Goal: Transaction & Acquisition: Purchase product/service

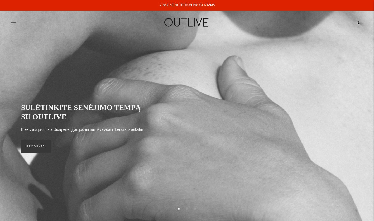
click at [12, 21] on icon at bounding box center [13, 22] width 5 height 5
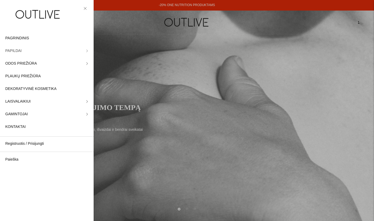
click at [14, 48] on span "PAPILDAI" at bounding box center [13, 51] width 16 height 6
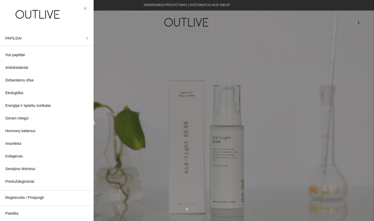
click at [172, 32] on div at bounding box center [187, 110] width 374 height 221
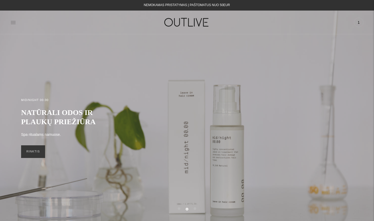
click at [14, 24] on icon at bounding box center [13, 22] width 5 height 5
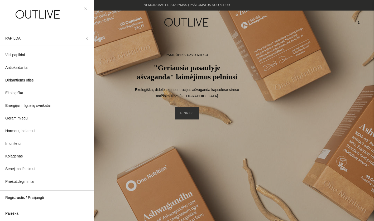
click at [281, 13] on div at bounding box center [187, 110] width 374 height 221
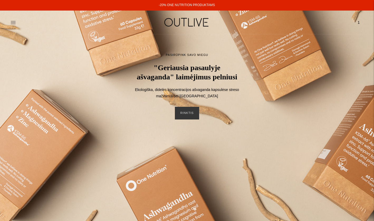
click at [205, 28] on img at bounding box center [187, 22] width 66 height 18
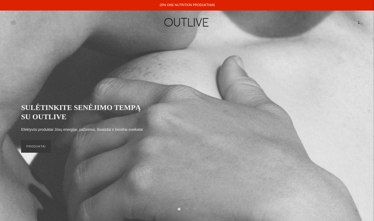
click at [13, 24] on icon at bounding box center [13, 22] width 5 height 5
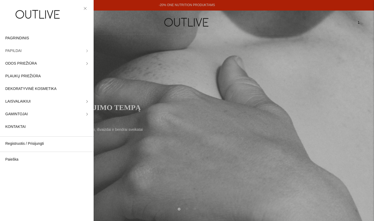
click at [35, 50] on link "PAPILDAI" at bounding box center [47, 51] width 94 height 13
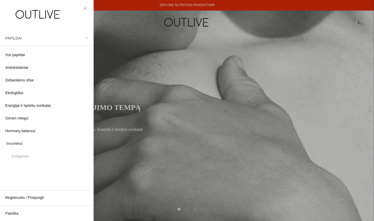
click at [39, 42] on button "PAPILDAI" at bounding box center [47, 38] width 94 height 13
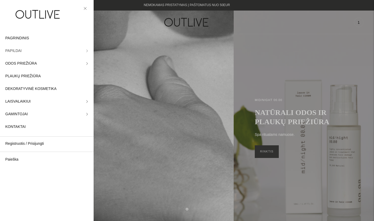
click at [30, 51] on link "PAPILDAI" at bounding box center [47, 51] width 94 height 13
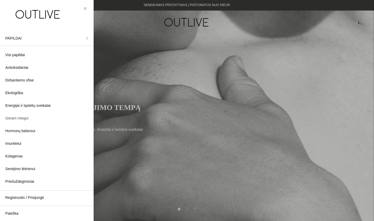
click at [31, 119] on link "Geram miegui" at bounding box center [47, 118] width 94 height 13
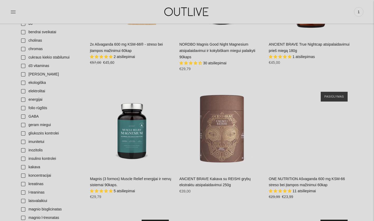
scroll to position [286, 0]
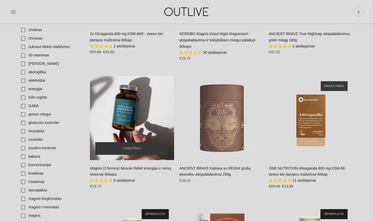
click at [147, 111] on div "Magnis (3 formos) Muscle Relief energijai ir nervų sistemai 90kaps.\a" at bounding box center [132, 118] width 84 height 84
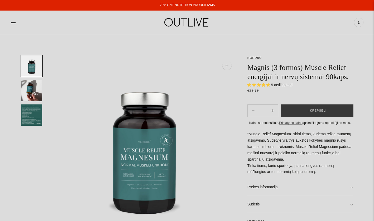
select select "**********"
